Goal: Information Seeking & Learning: Understand process/instructions

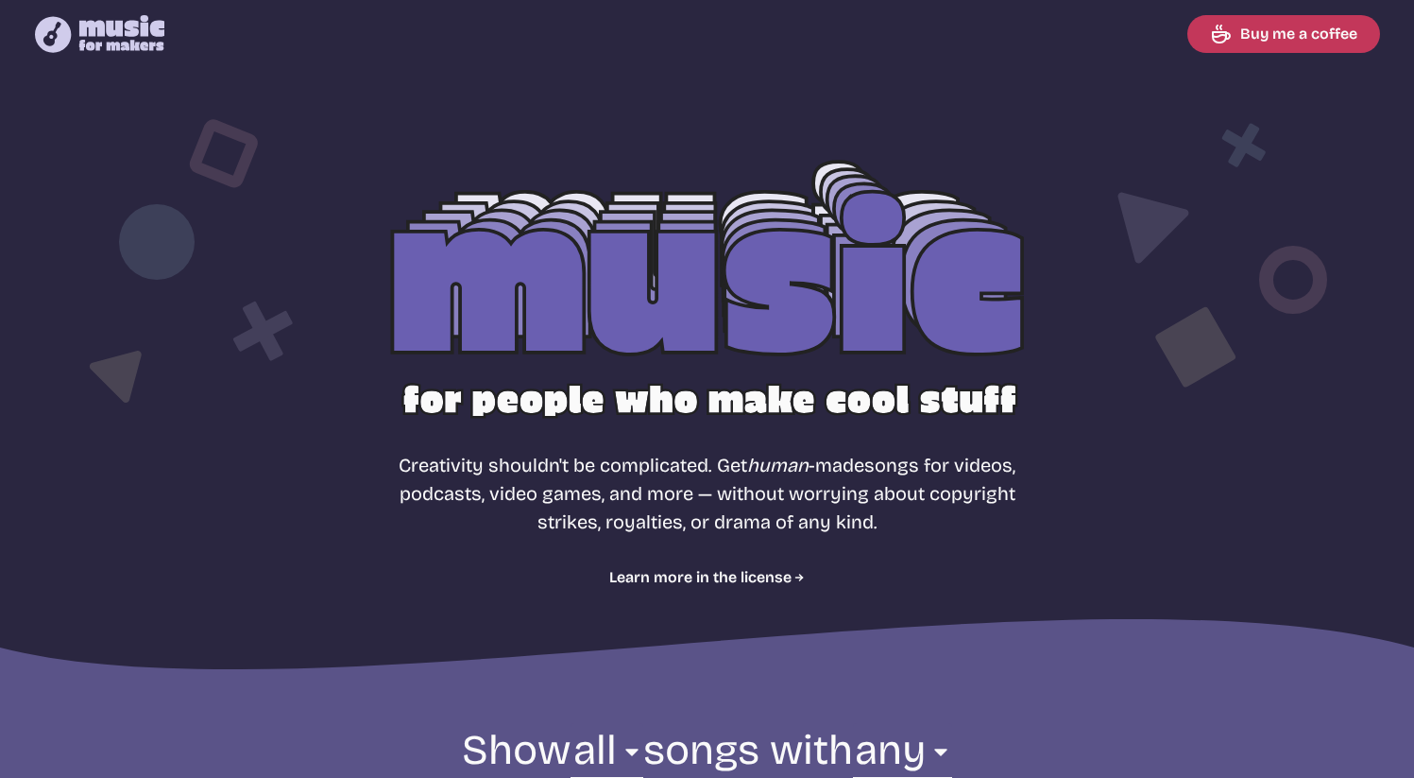
select select "most popular"
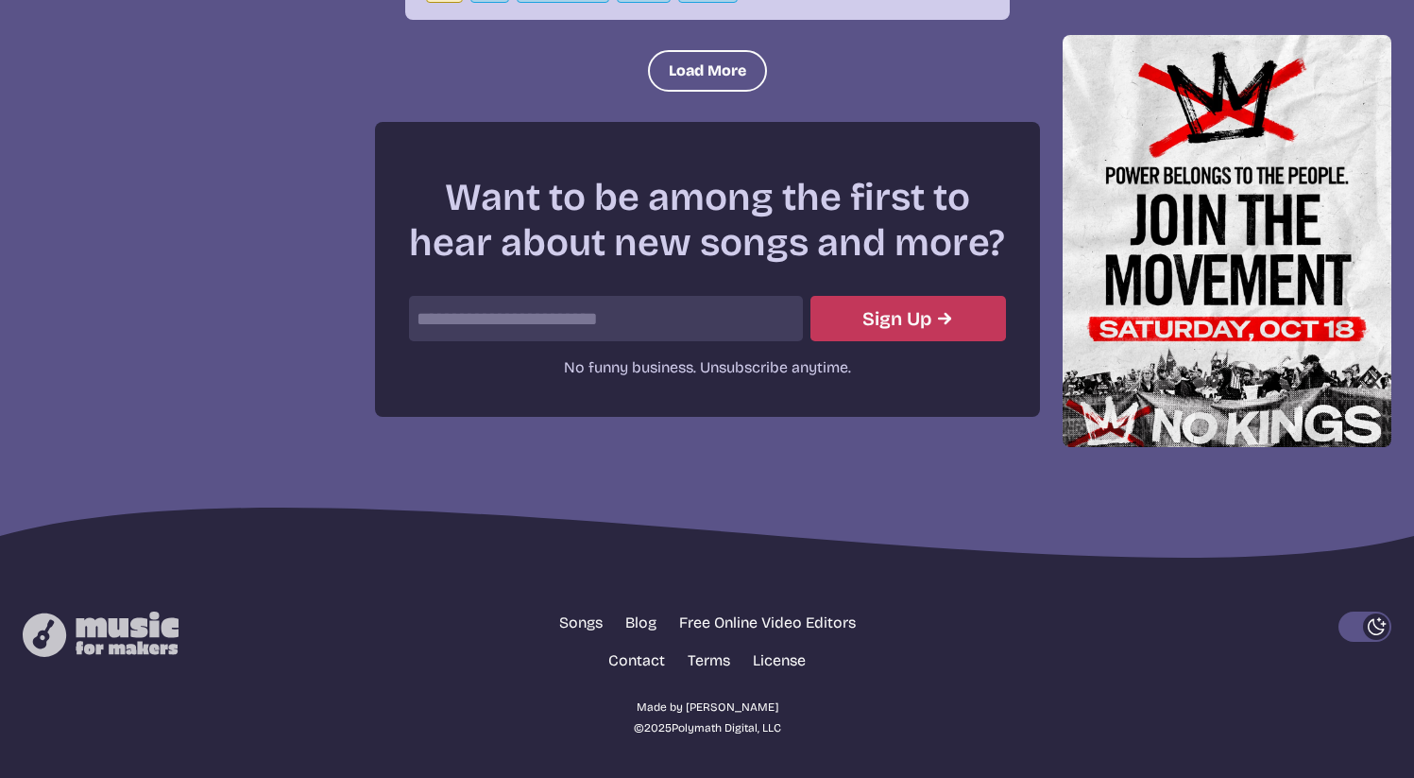
scroll to position [2601, 0]
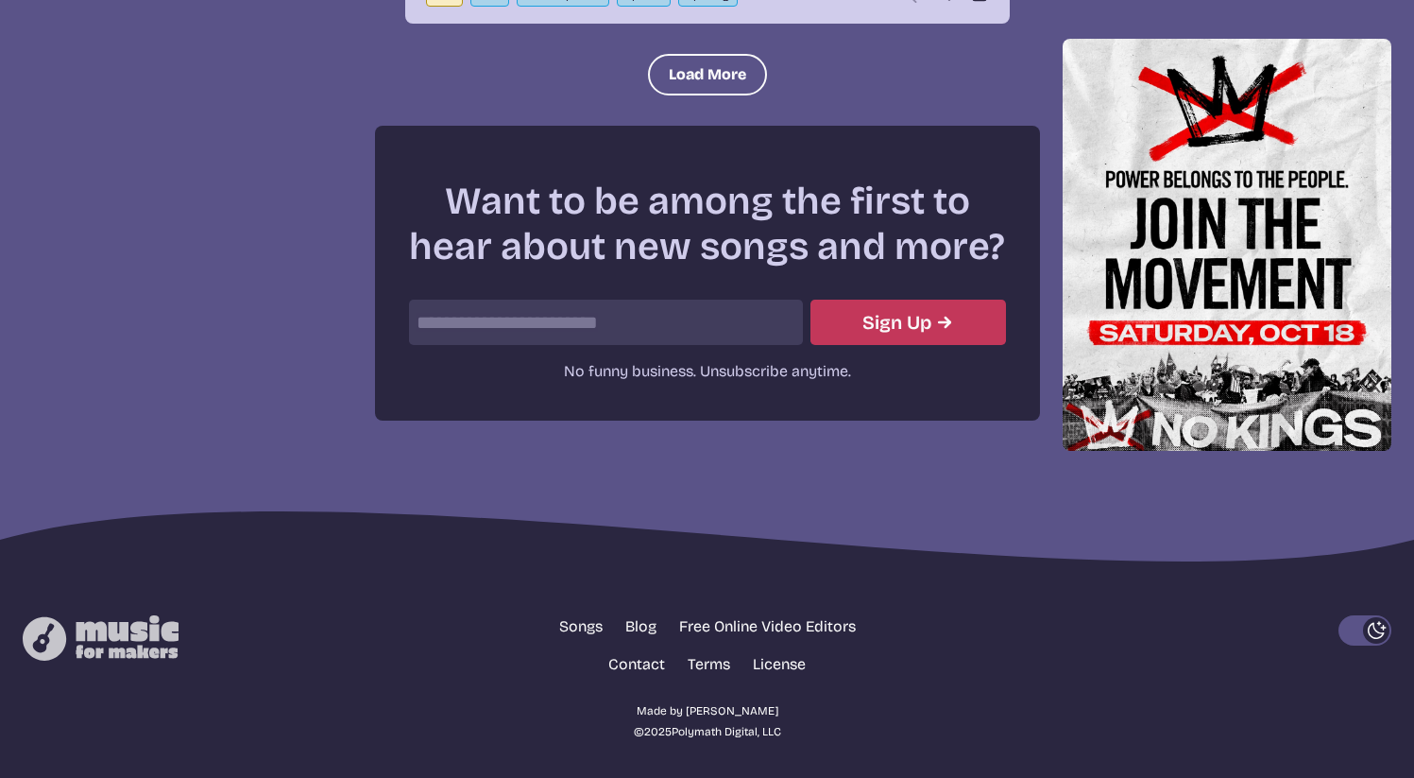
click at [1345, 611] on footer "Songs Blog Free Online Video Editors Contact Terms License Made by [PERSON_NAME…" at bounding box center [707, 677] width 1414 height 215
click at [1361, 630] on button "Dark Mode" at bounding box center [1365, 630] width 53 height 30
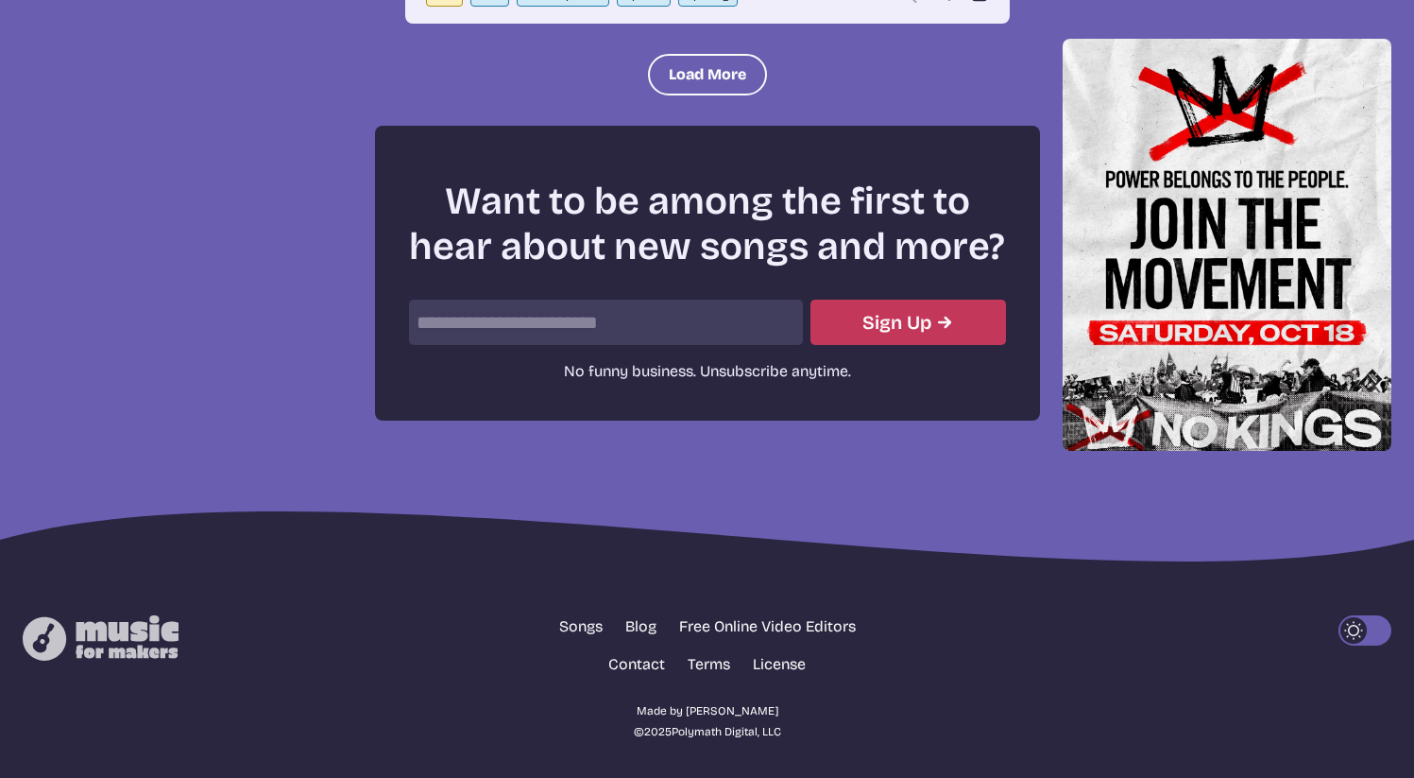
click at [1361, 630] on icon "Light Mode" at bounding box center [1354, 630] width 26 height 26
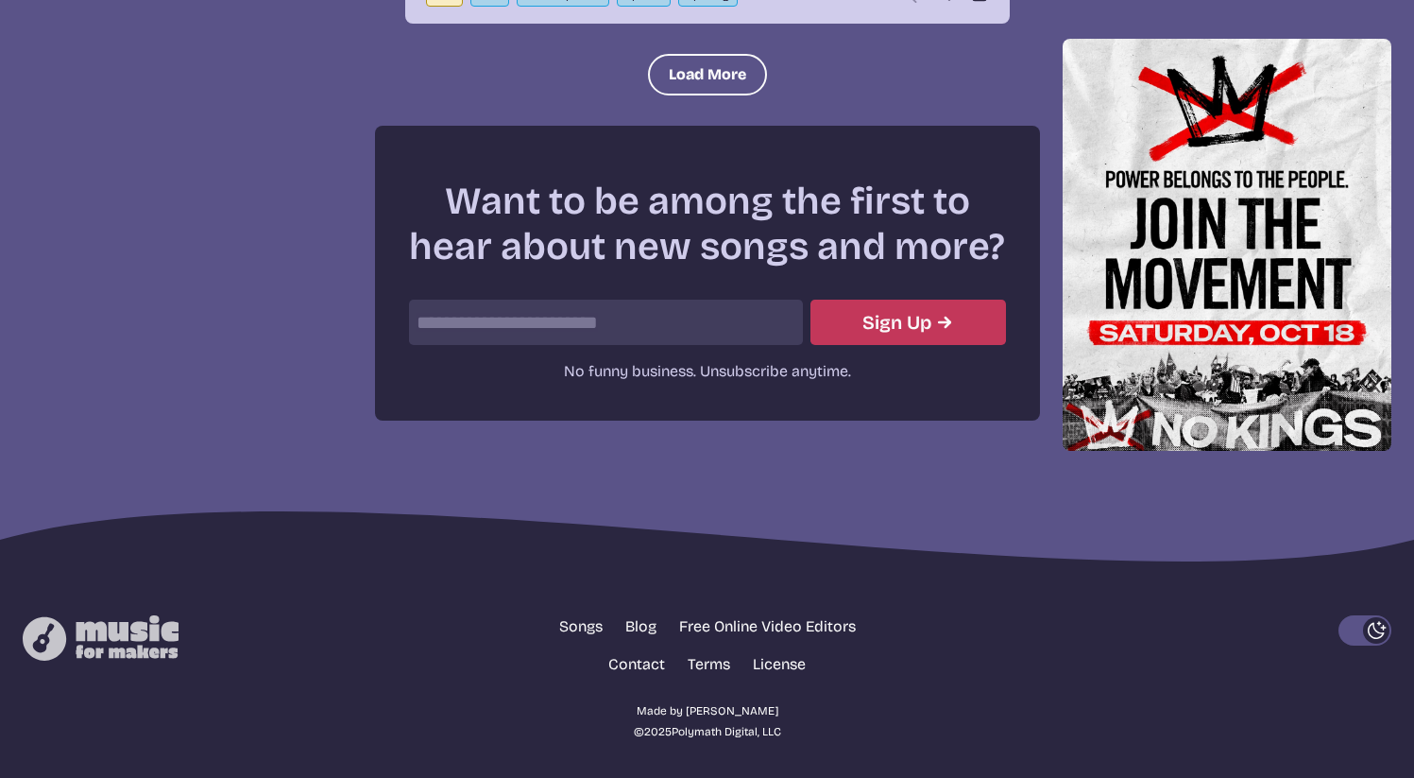
click at [1361, 630] on button "Dark Mode" at bounding box center [1365, 630] width 53 height 30
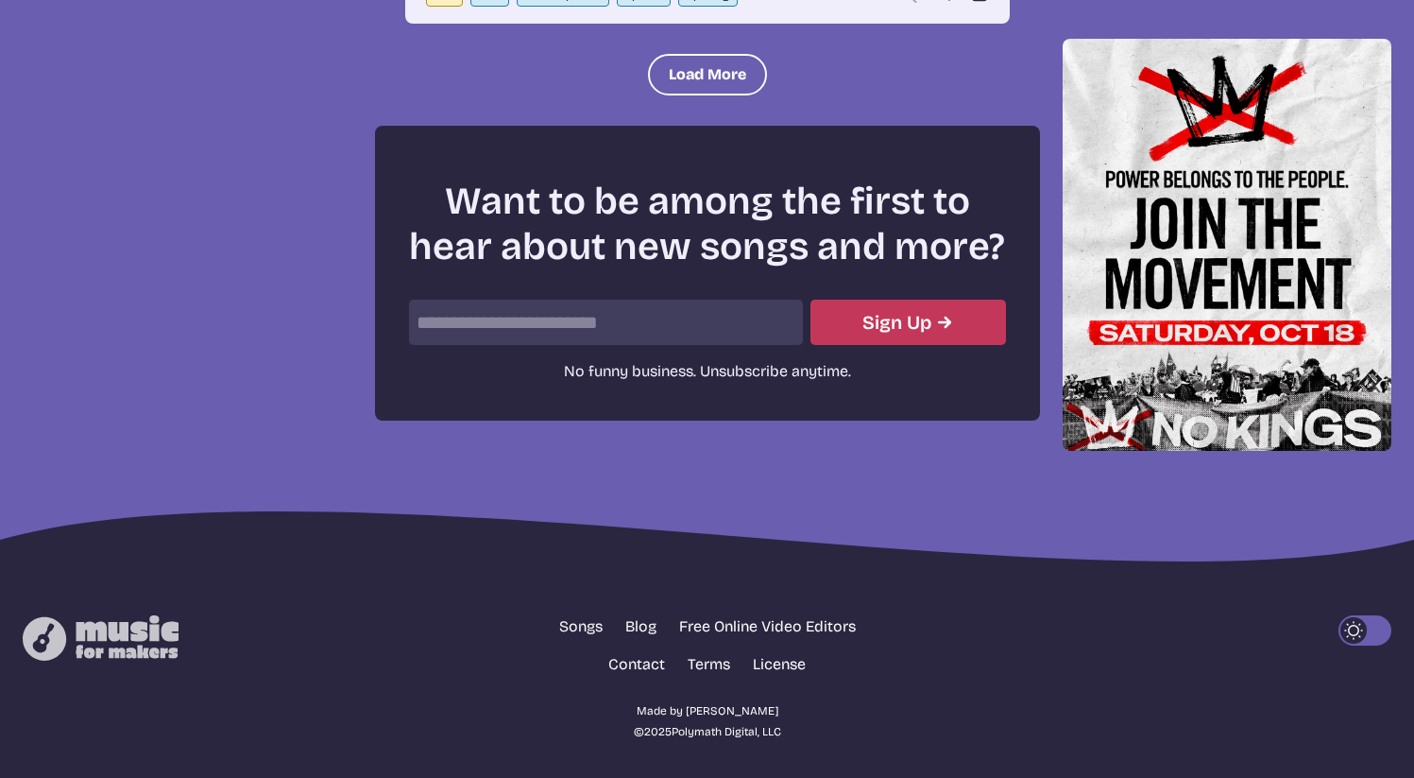
click at [1361, 630] on icon "Light Mode" at bounding box center [1354, 630] width 26 height 26
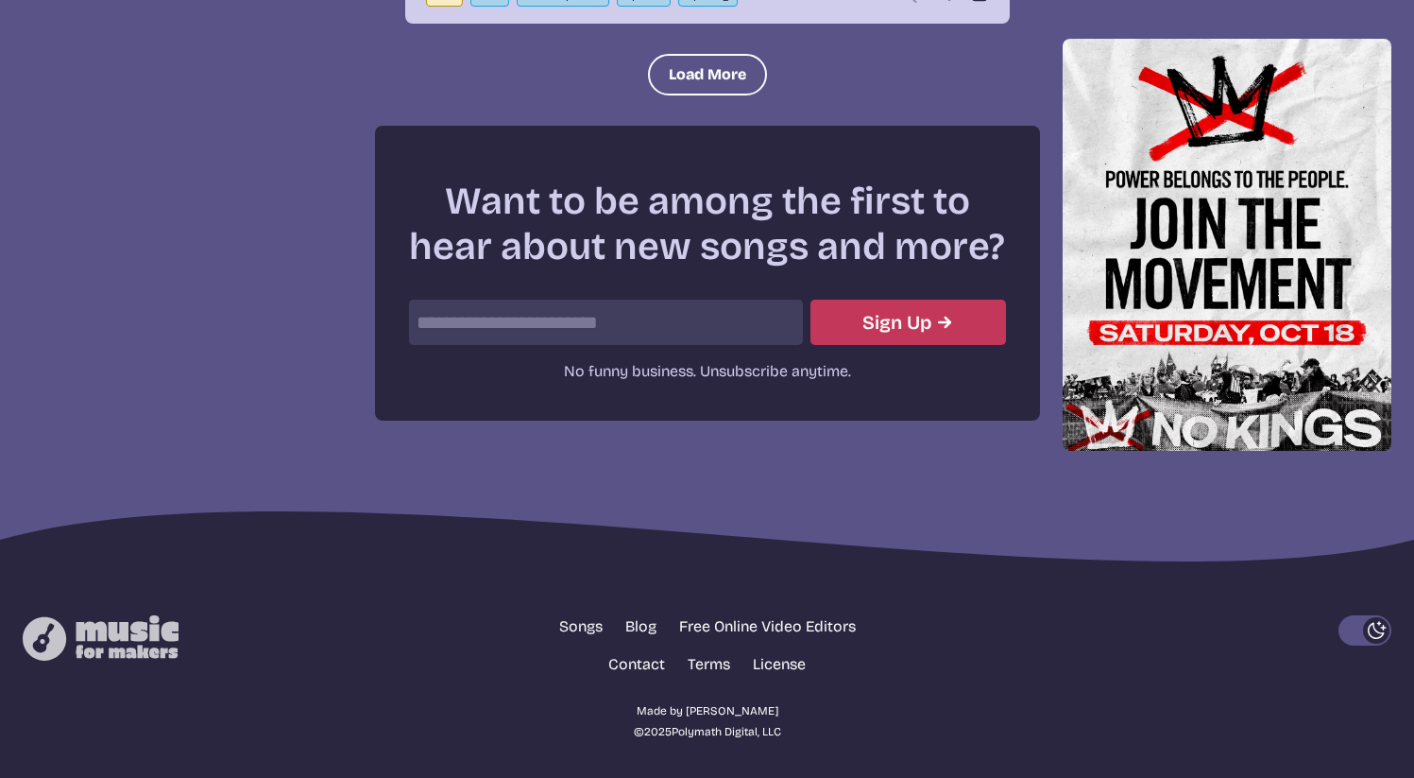
click at [1361, 630] on button "Dark Mode" at bounding box center [1365, 630] width 53 height 30
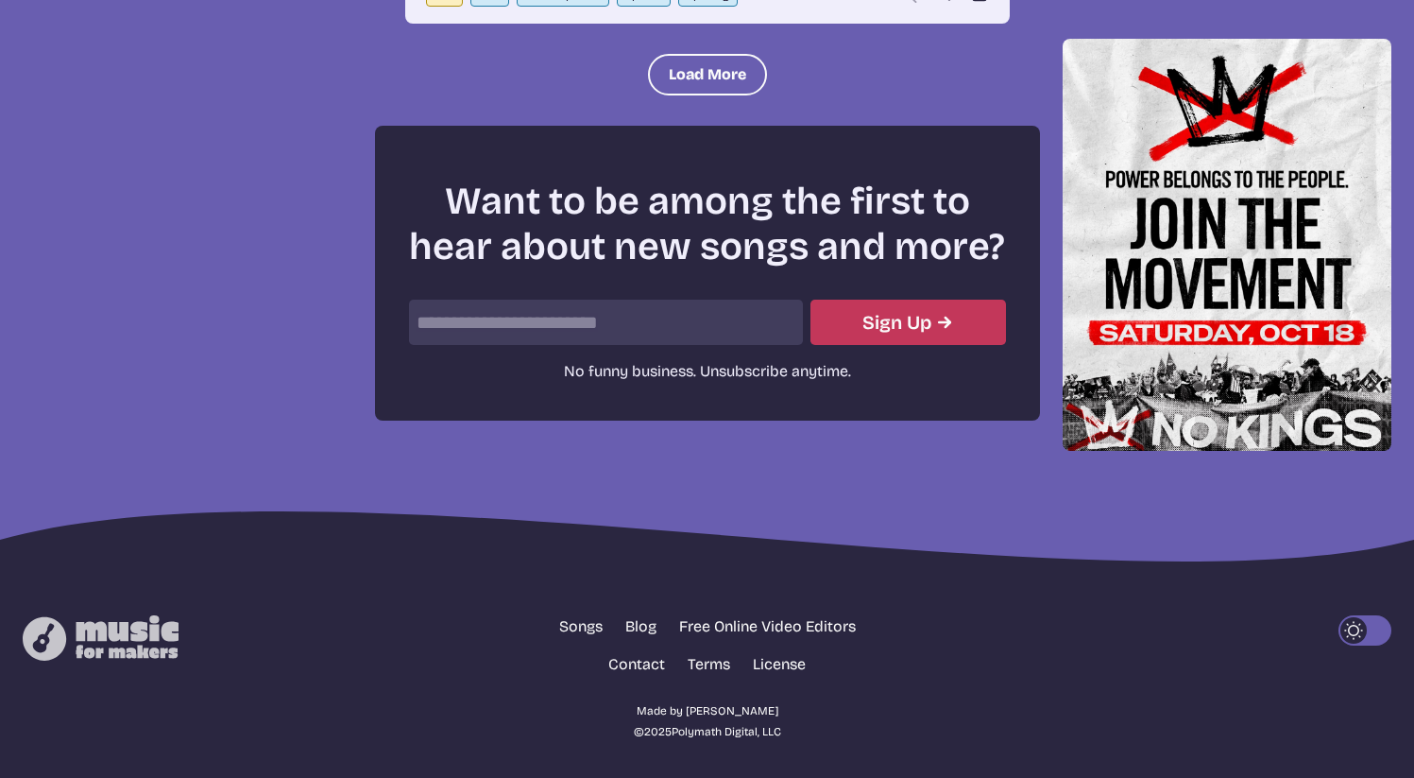
click at [1361, 630] on icon "Light Mode" at bounding box center [1354, 630] width 26 height 26
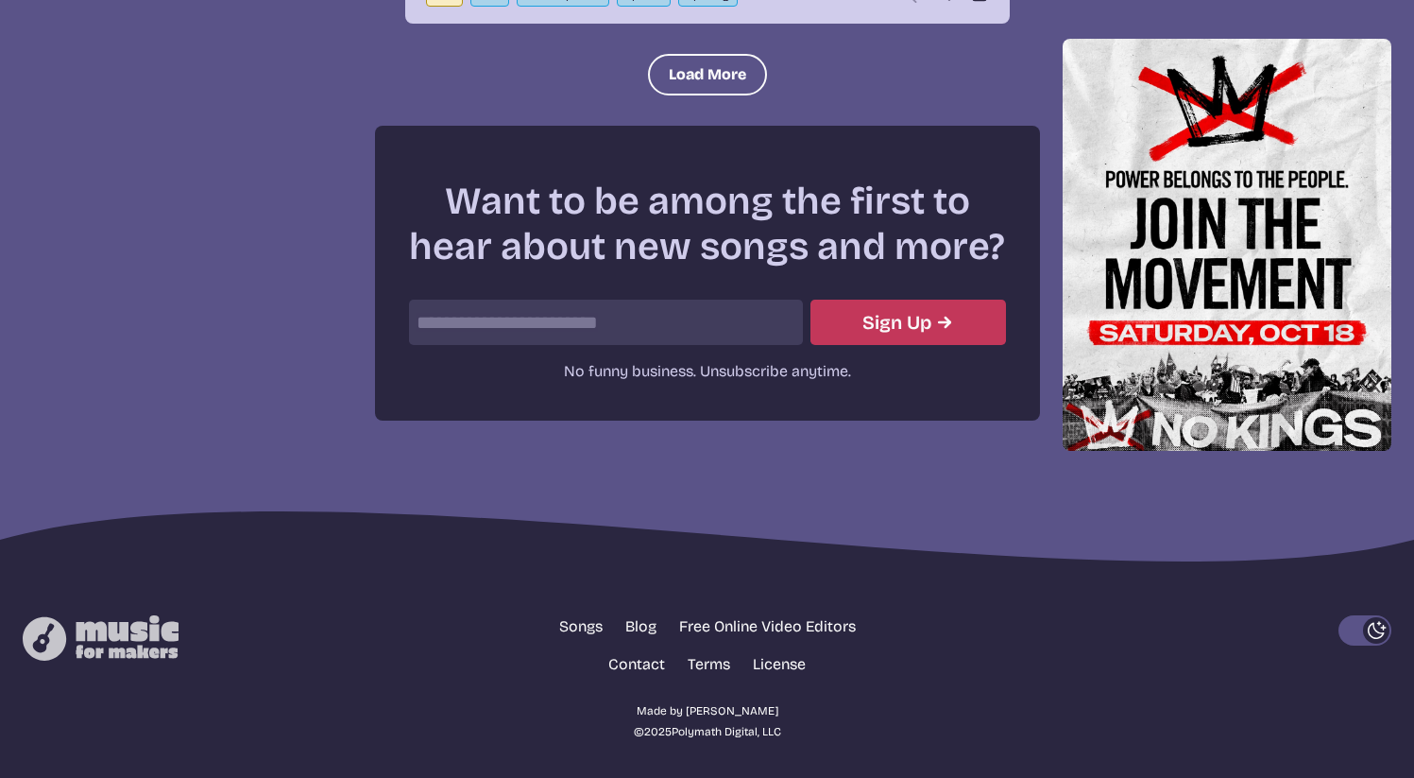
click at [1361, 630] on button "Dark Mode" at bounding box center [1365, 630] width 53 height 30
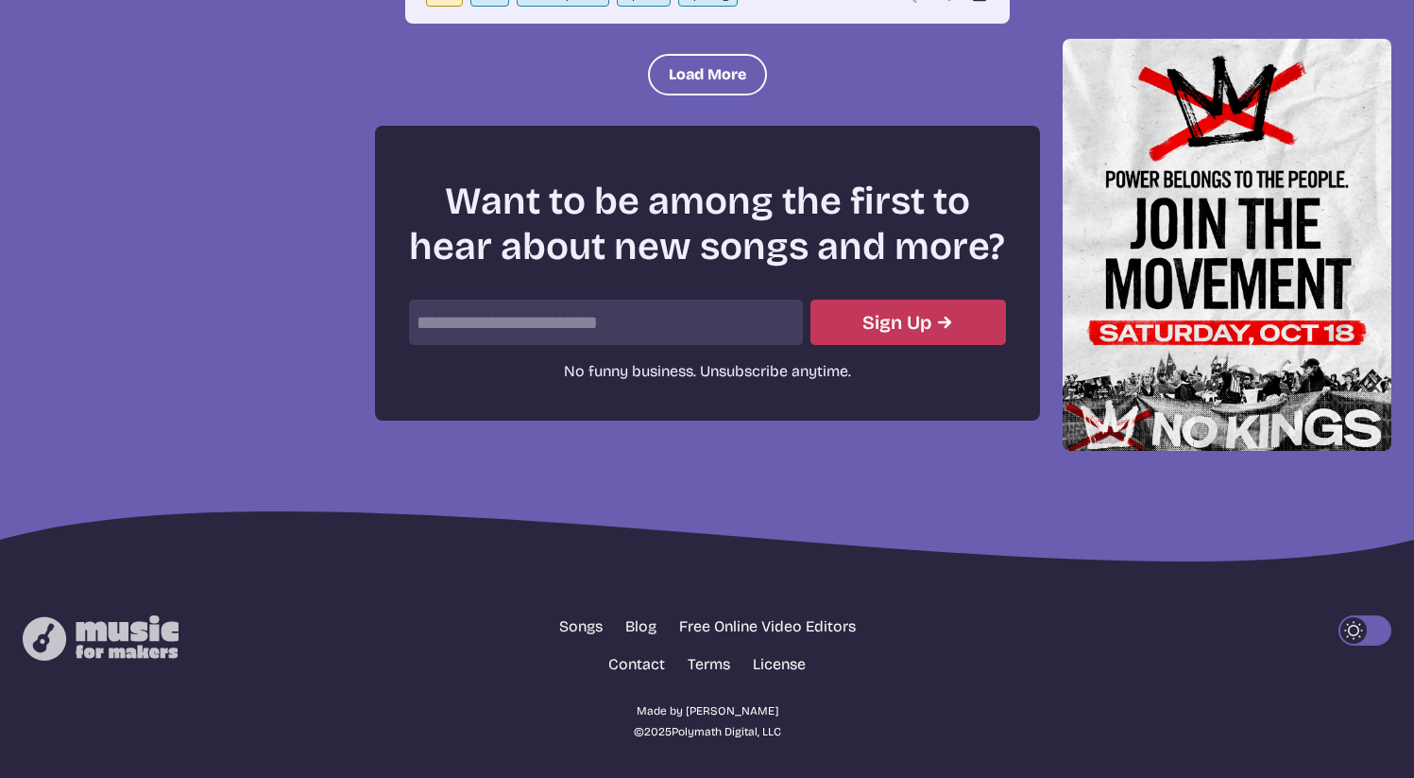
click at [1361, 630] on icon "Light Mode" at bounding box center [1354, 630] width 26 height 26
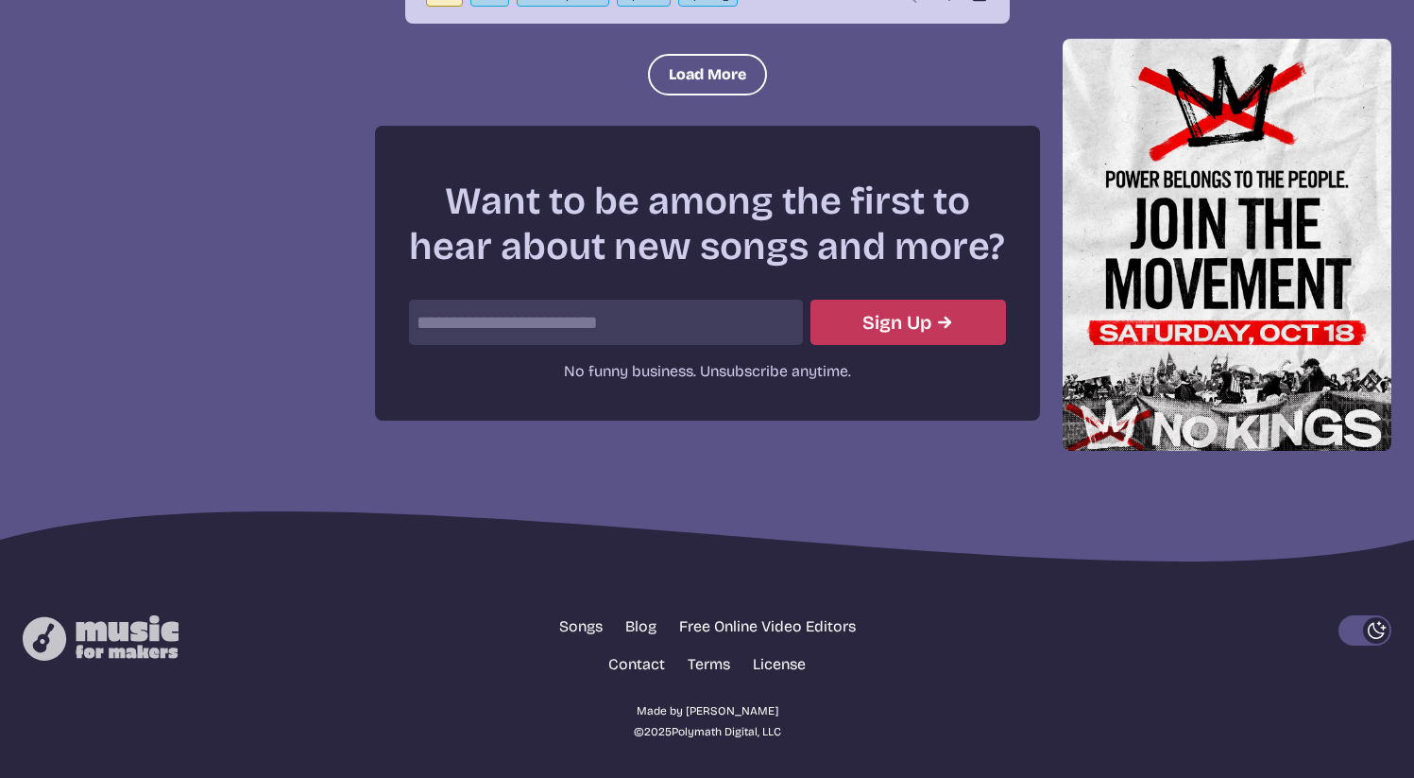
click at [1361, 630] on button "Dark Mode" at bounding box center [1365, 630] width 53 height 30
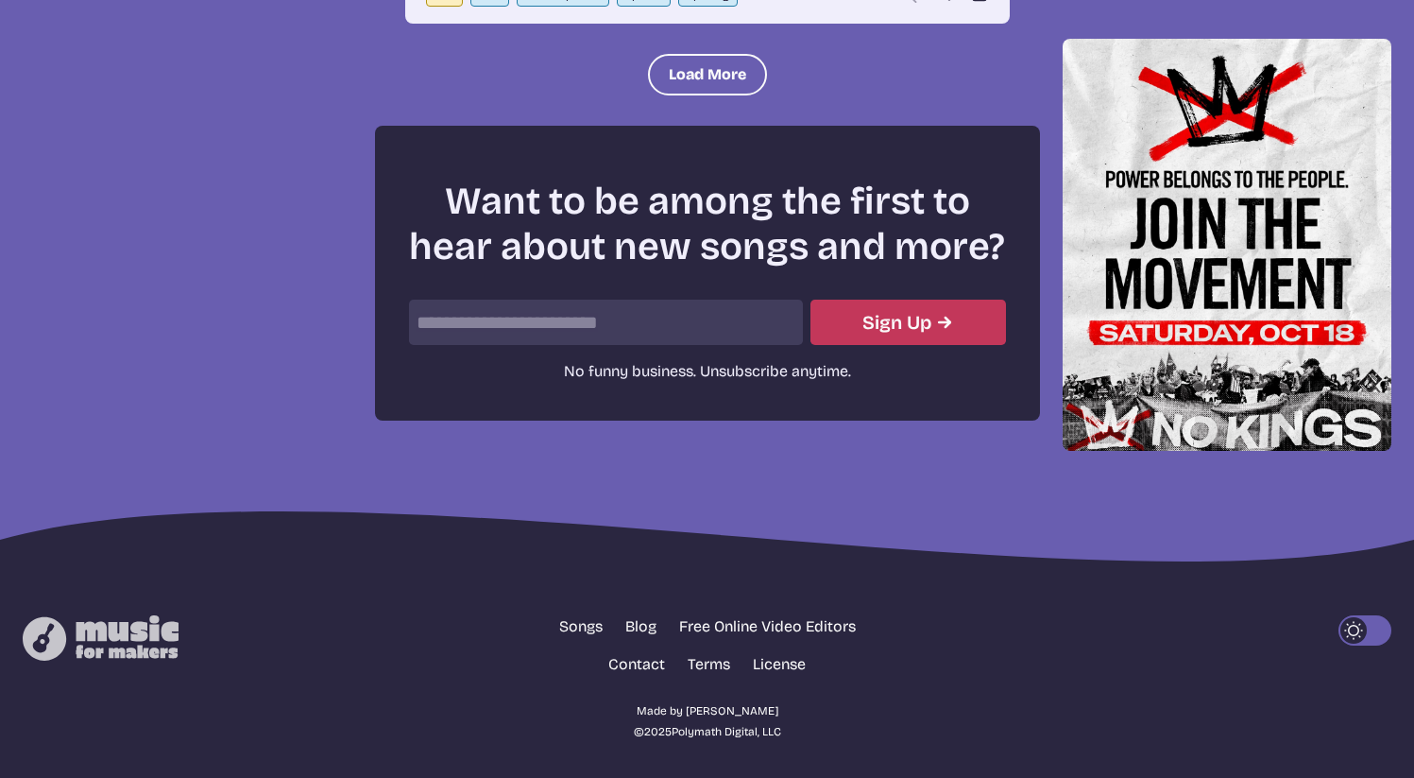
click at [1361, 630] on icon "Light Mode" at bounding box center [1354, 630] width 26 height 26
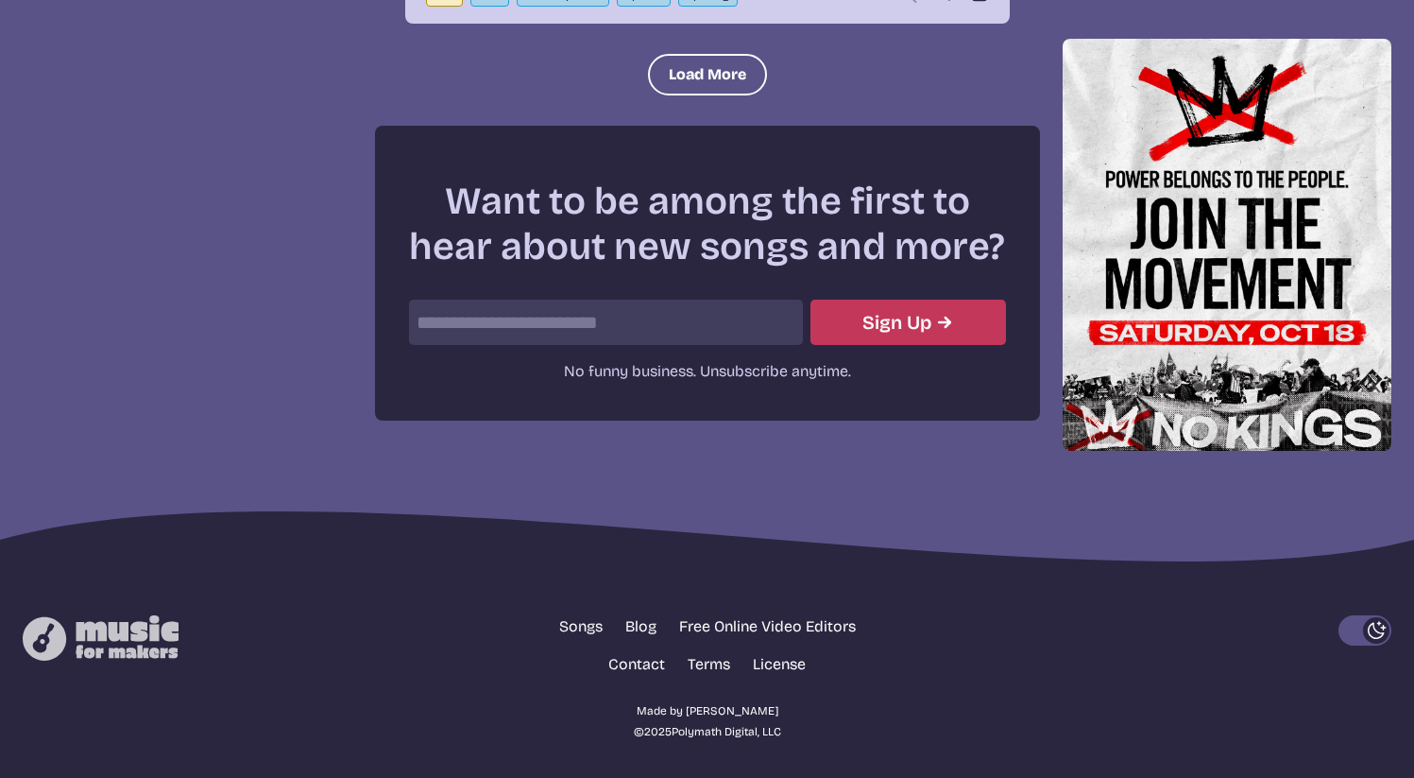
click at [1361, 630] on button "Dark Mode" at bounding box center [1365, 630] width 53 height 30
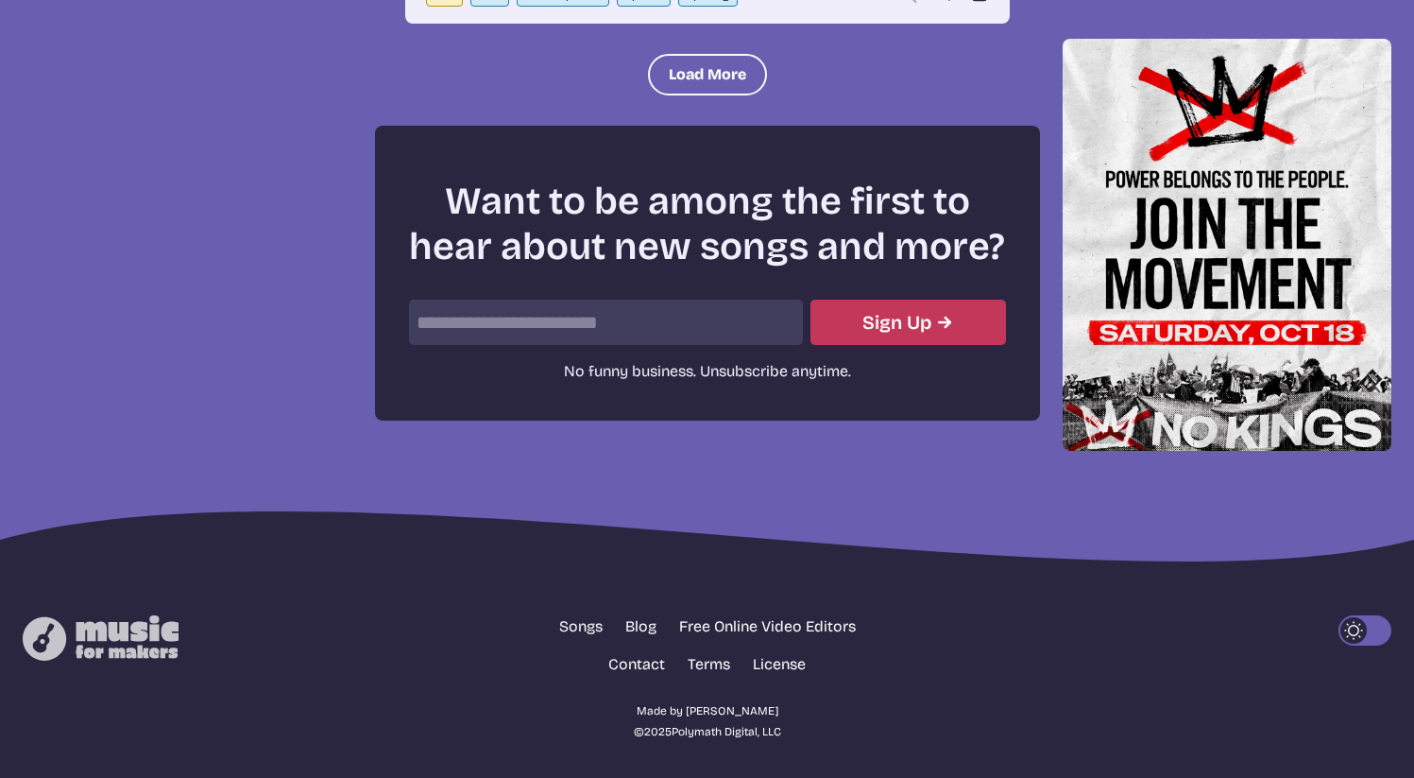
click at [1361, 630] on icon "Light Mode" at bounding box center [1354, 630] width 26 height 26
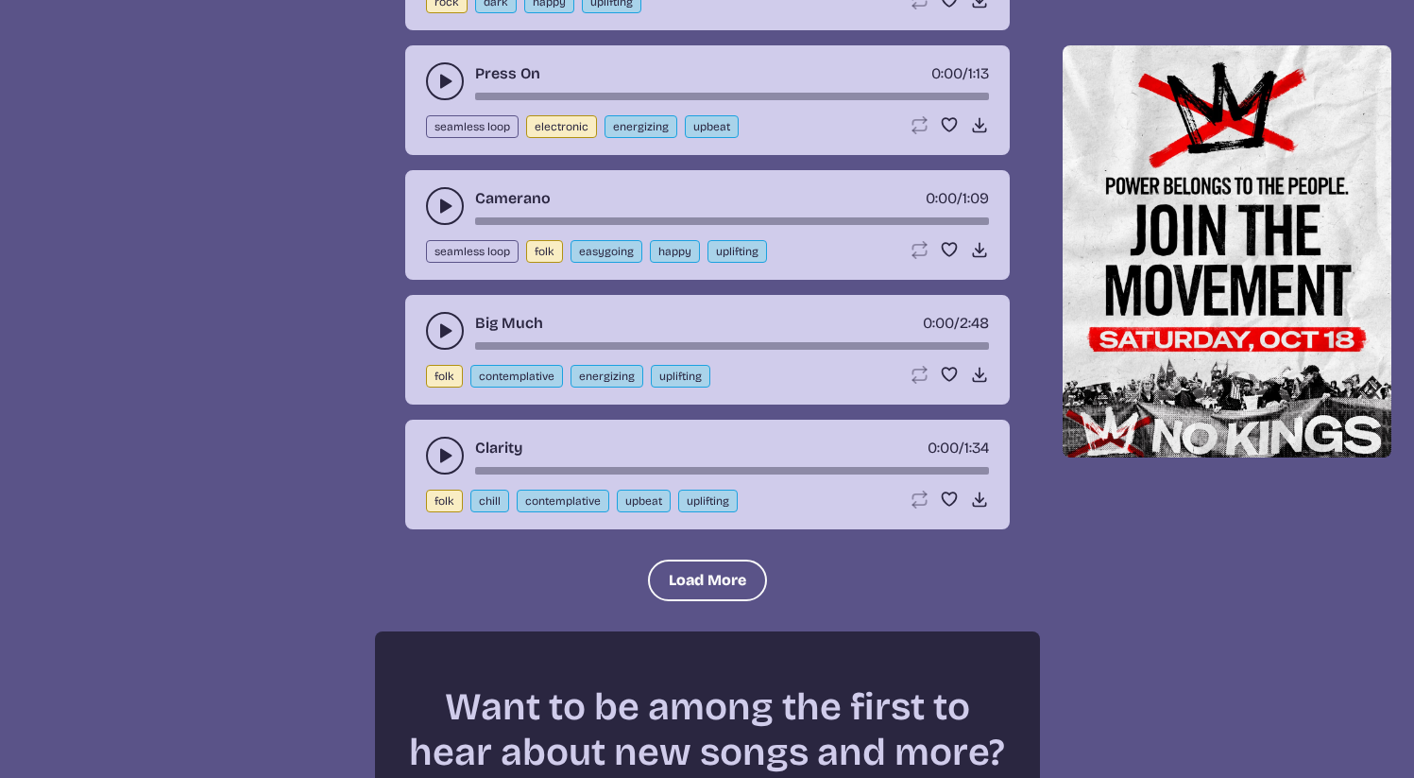
scroll to position [0, 0]
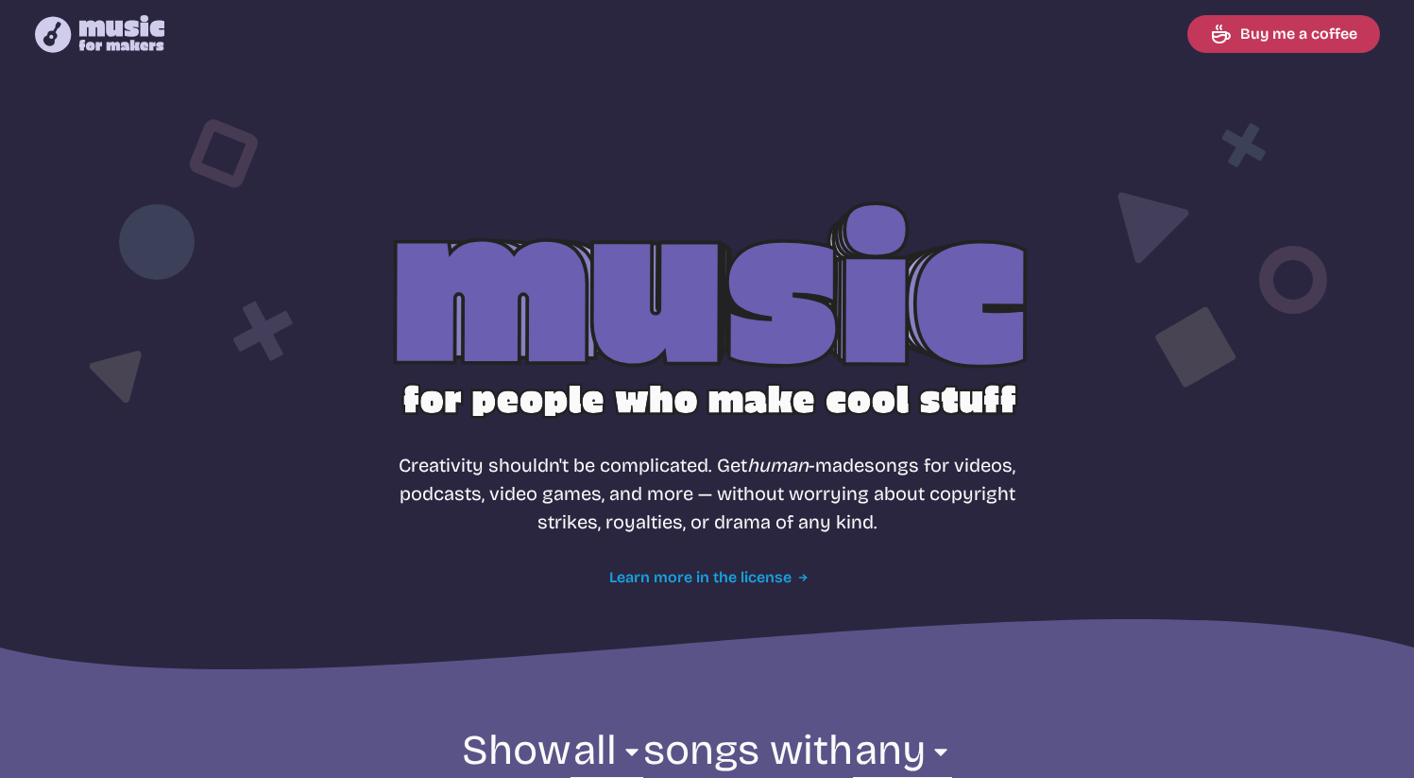
click at [773, 566] on link "Learn more in the license" at bounding box center [707, 577] width 196 height 23
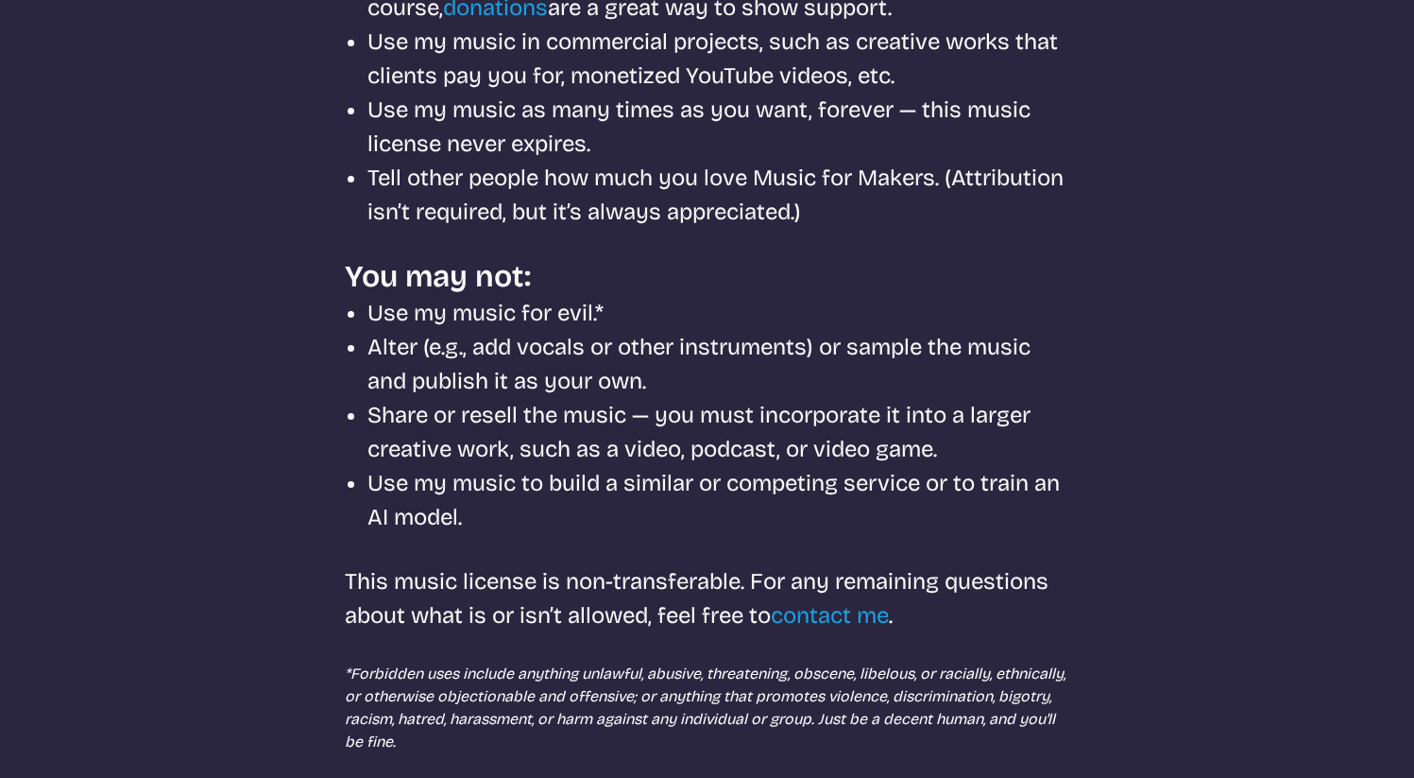
scroll to position [489, 0]
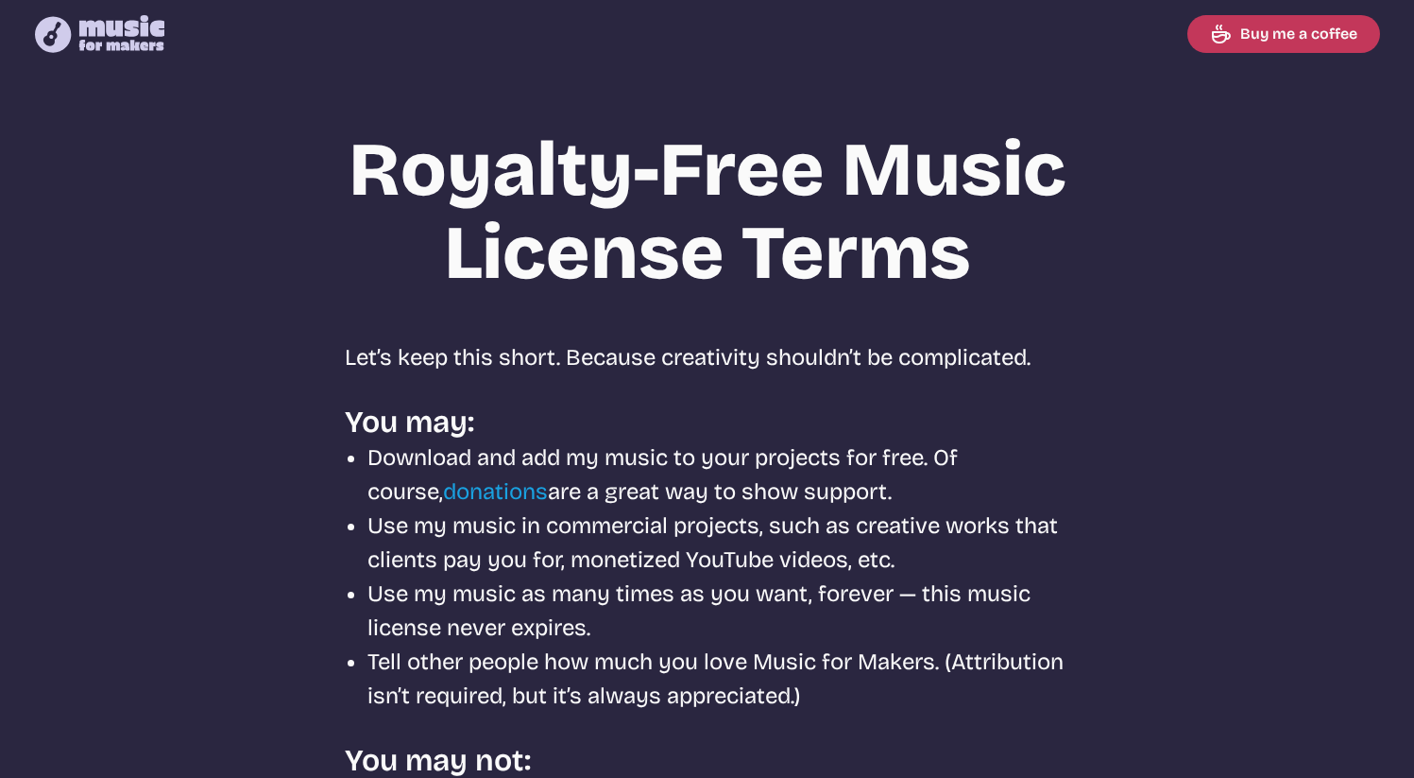
select select "most popular"
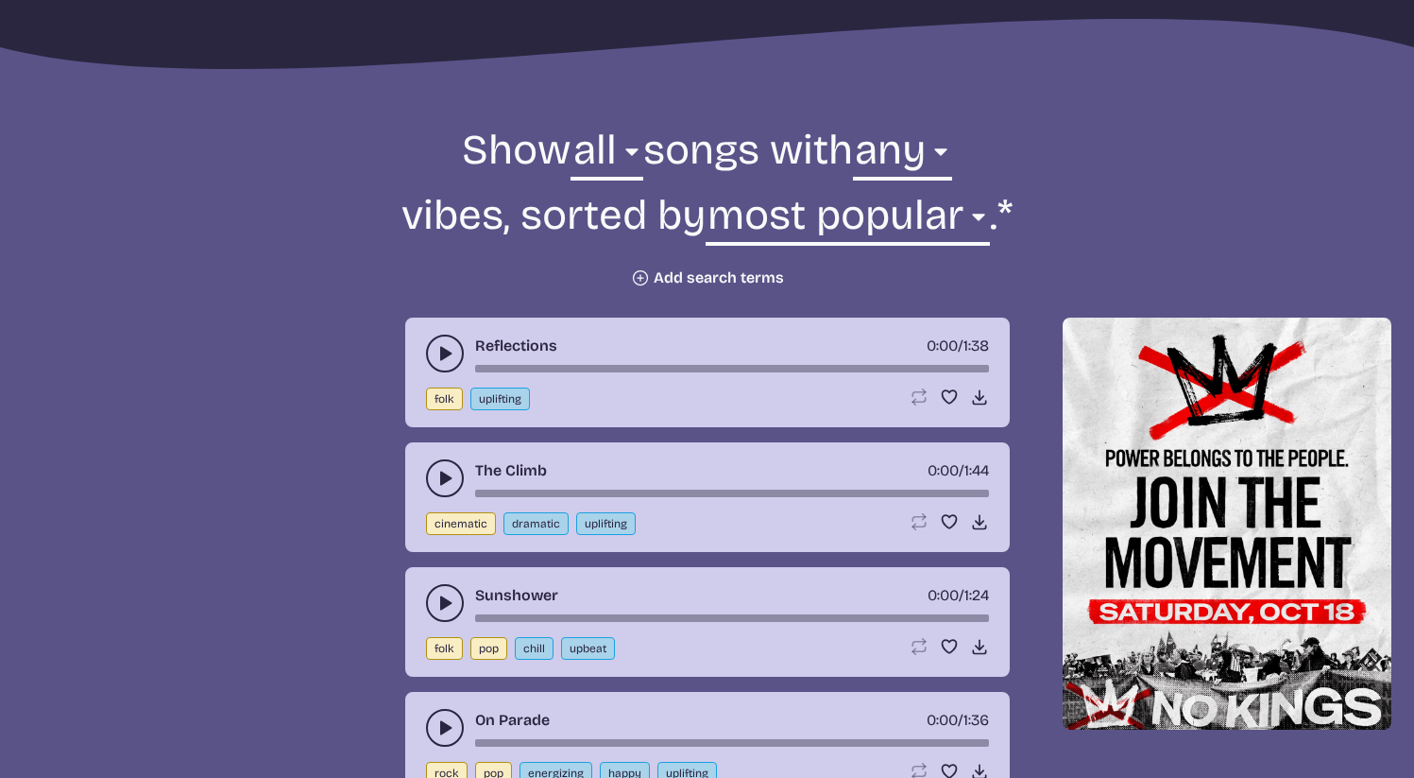
scroll to position [634, 0]
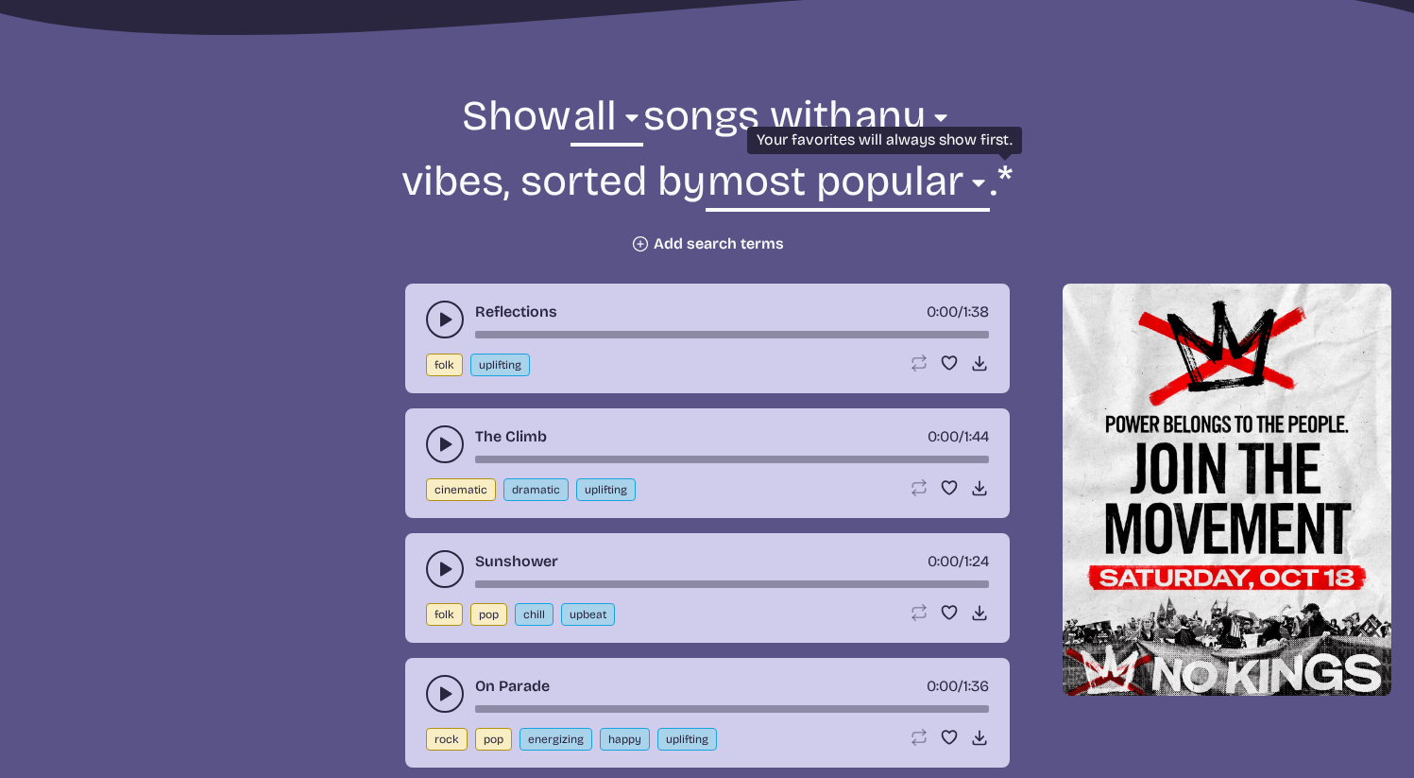
click at [1004, 169] on span "* Your favorites will always show first." at bounding box center [1005, 181] width 15 height 54
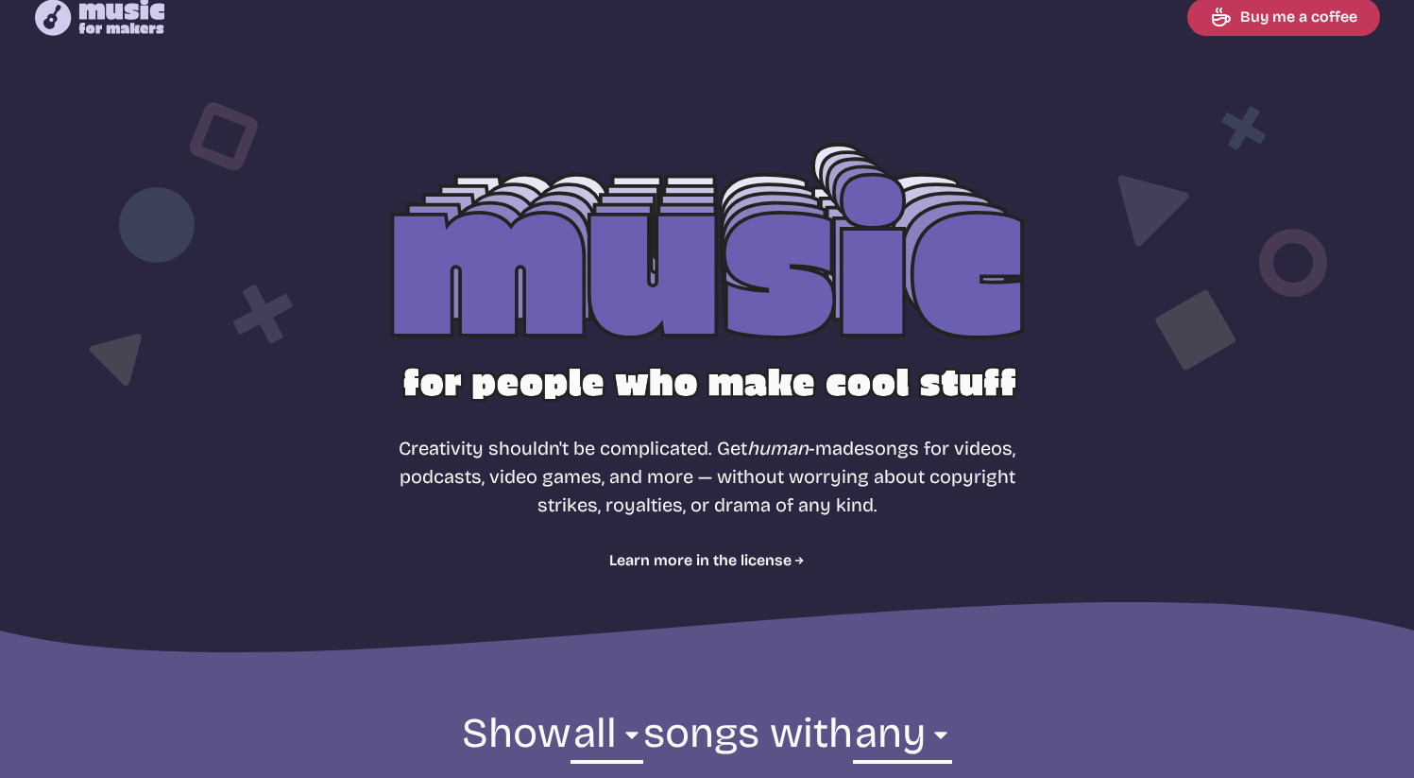
scroll to position [0, 0]
